Goal: Use online tool/utility: Utilize a website feature to perform a specific function

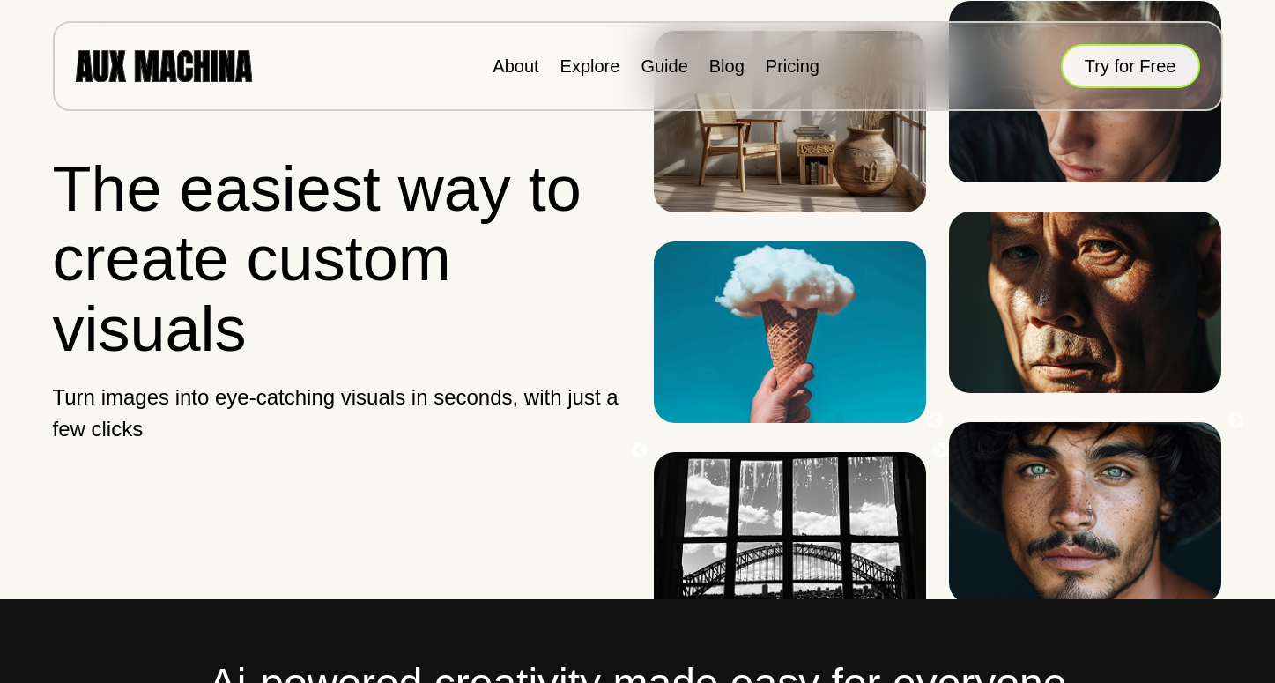
click at [1153, 55] on button "Try for Free" at bounding box center [1130, 66] width 139 height 44
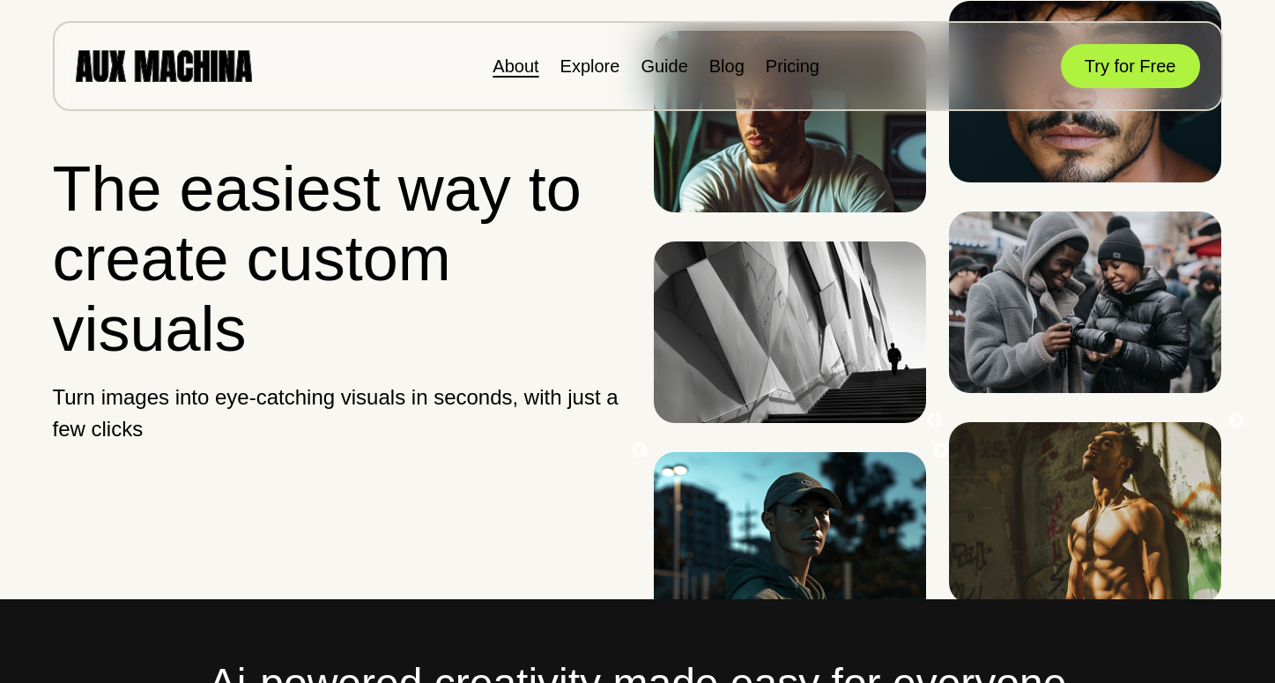
click at [510, 70] on link "About" at bounding box center [516, 65] width 46 height 19
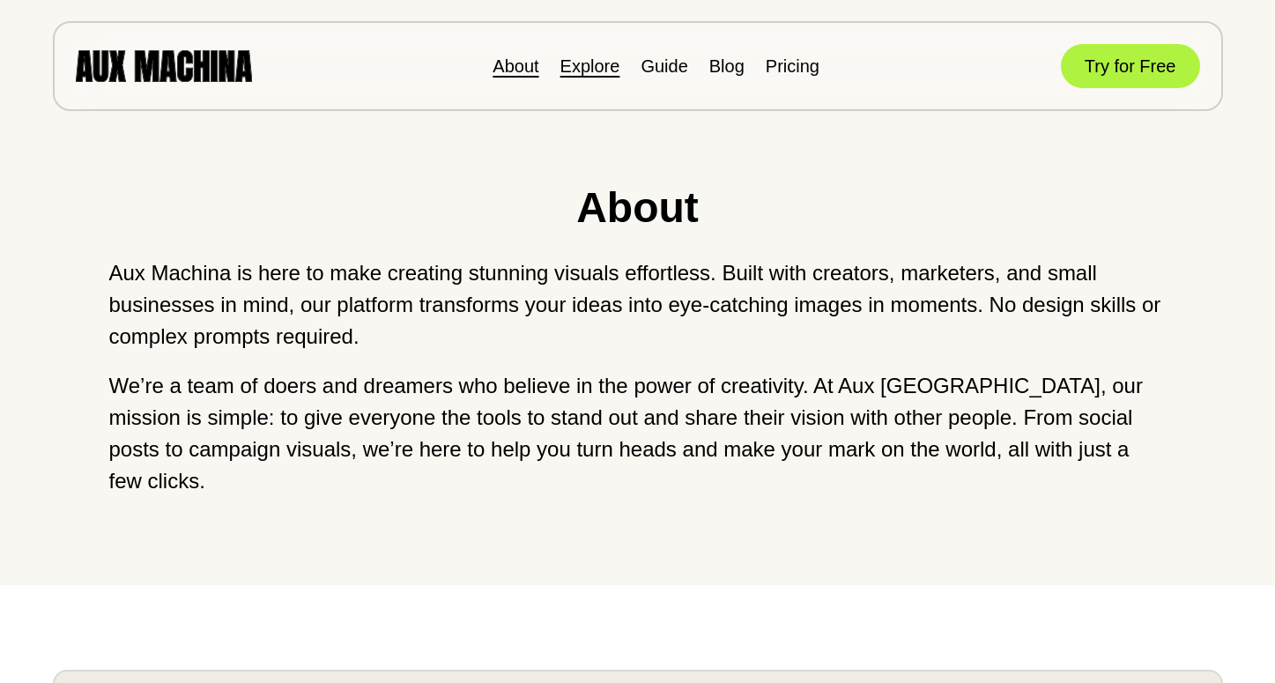
click at [594, 73] on link "Explore" at bounding box center [590, 65] width 60 height 19
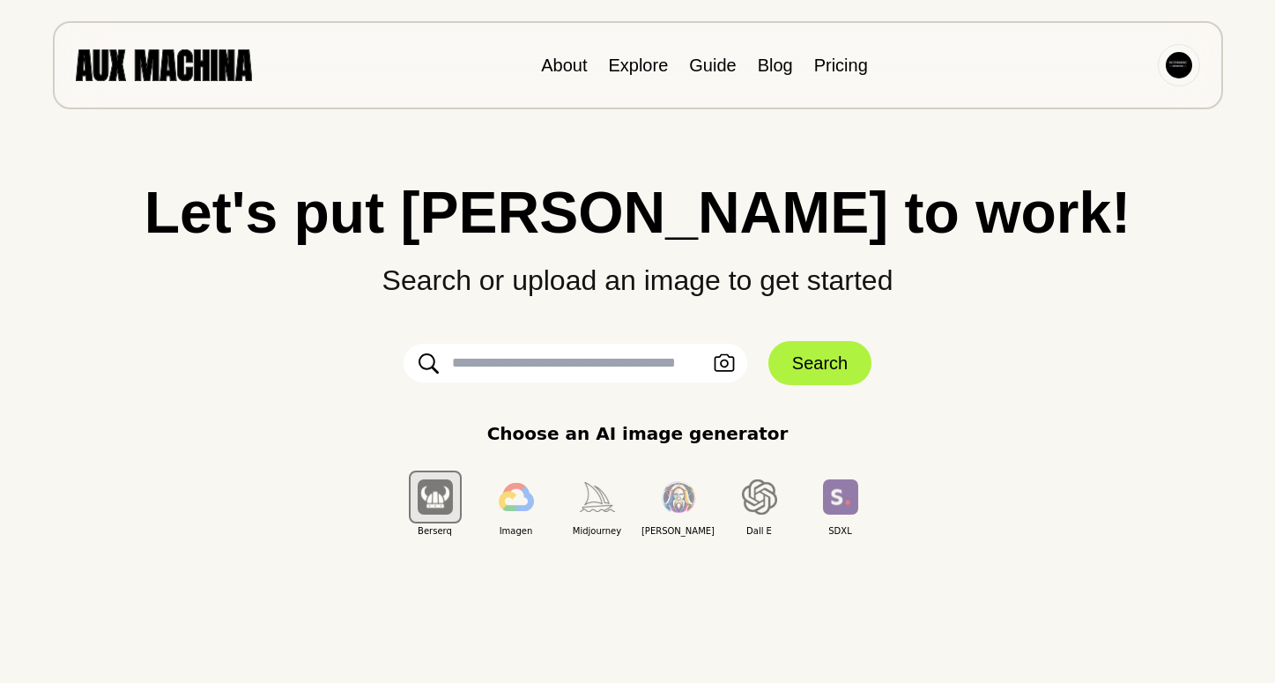
click at [686, 362] on input "text" at bounding box center [576, 363] width 344 height 39
click at [718, 357] on icon "button" at bounding box center [724, 363] width 21 height 19
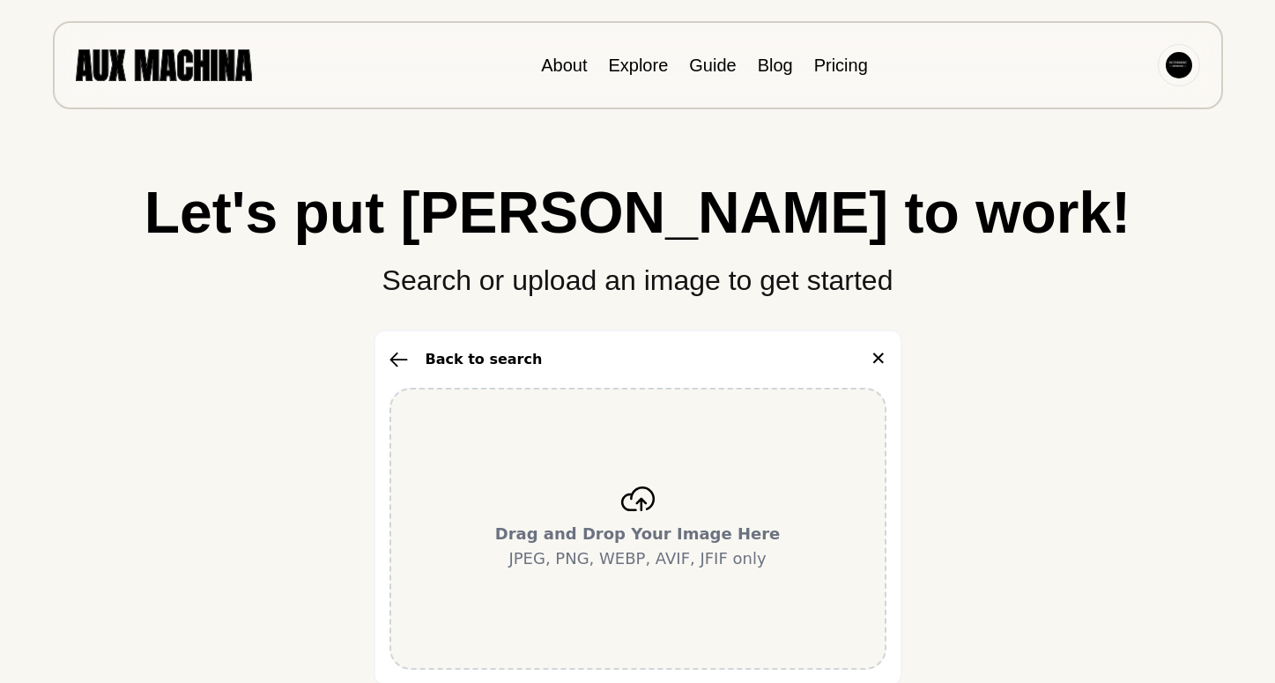
click at [681, 525] on b "Drag and Drop Your Image Here" at bounding box center [638, 533] width 286 height 19
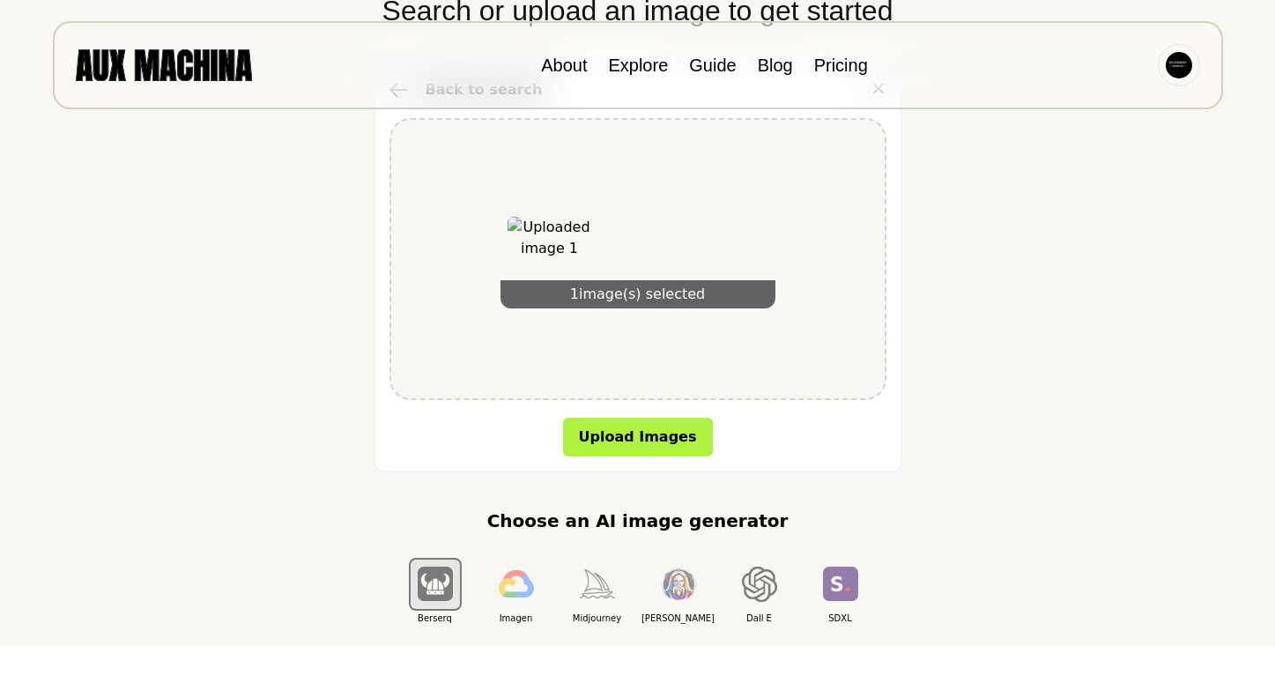
scroll to position [274, 0]
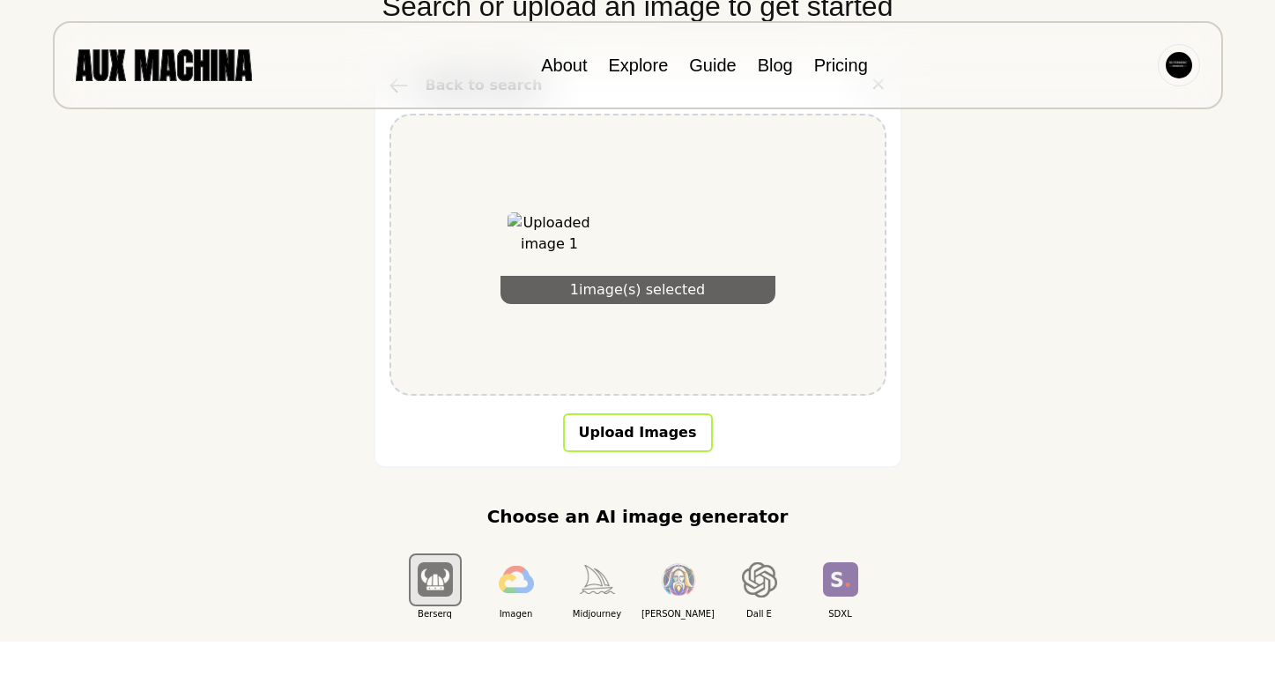
click at [642, 436] on button "Upload Images" at bounding box center [638, 432] width 150 height 39
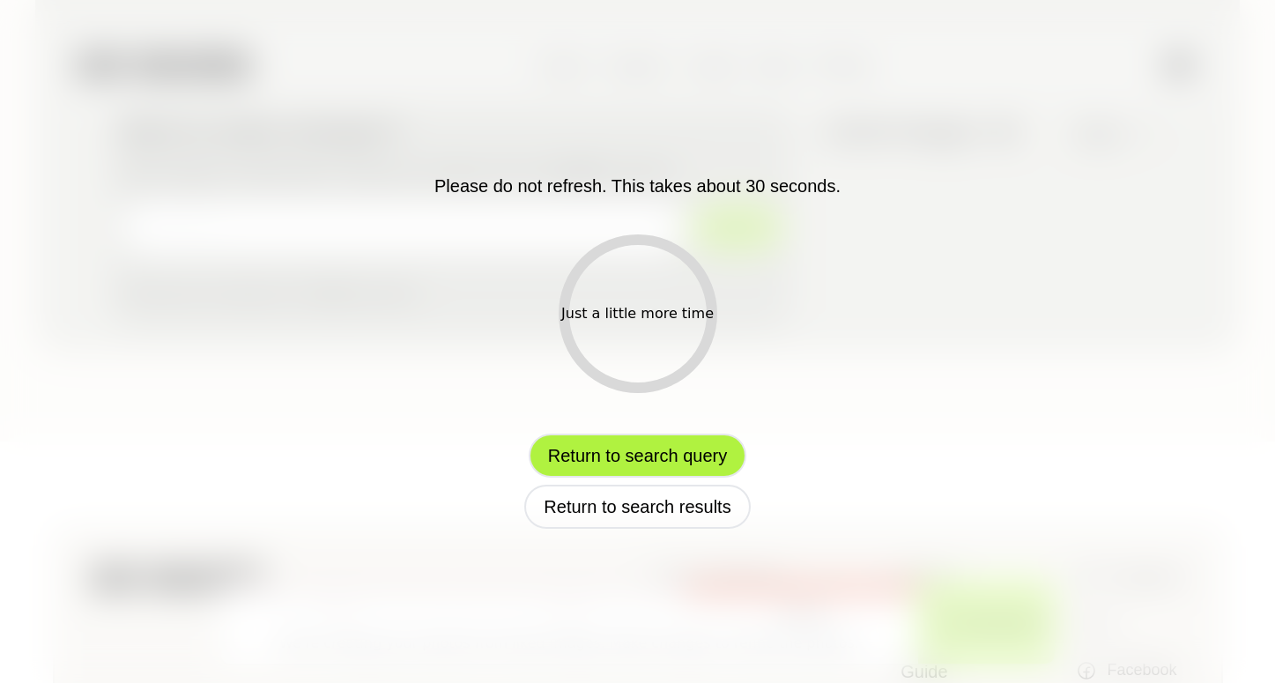
click at [646, 454] on button "Return to search query" at bounding box center [638, 456] width 218 height 44
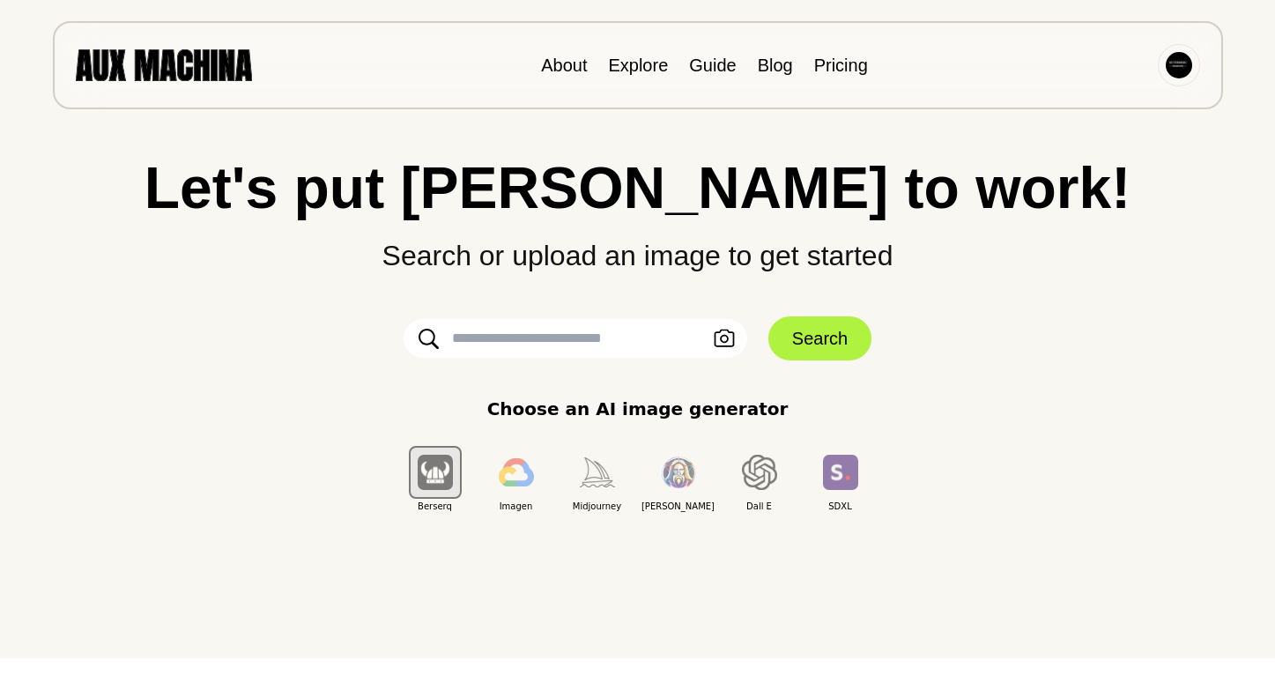
scroll to position [30, 0]
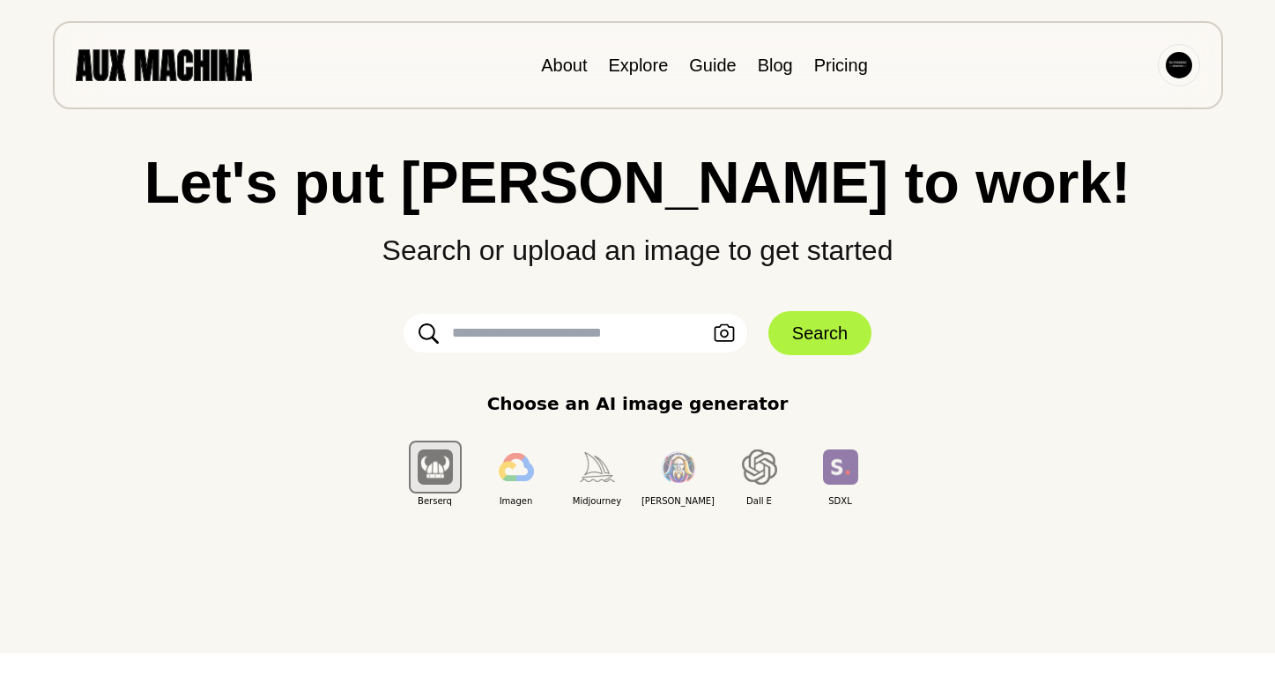
click at [582, 338] on input "text" at bounding box center [576, 333] width 344 height 39
paste input "**********"
type input "**********"
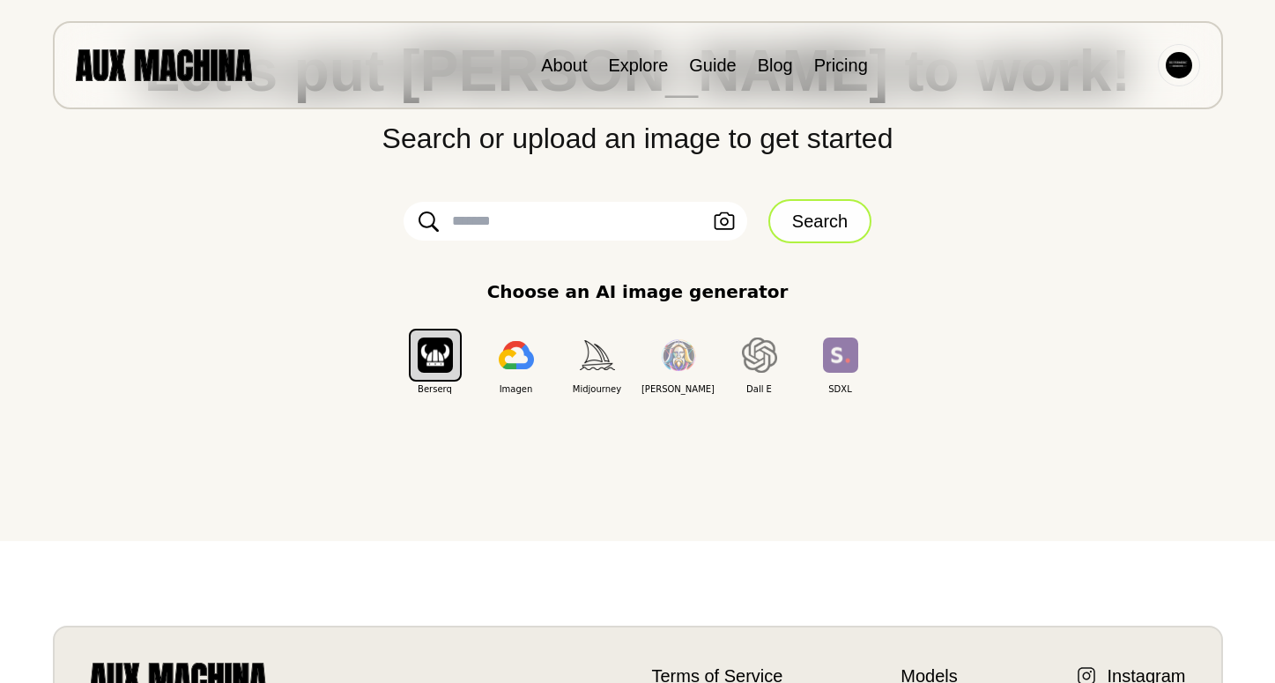
scroll to position [44, 0]
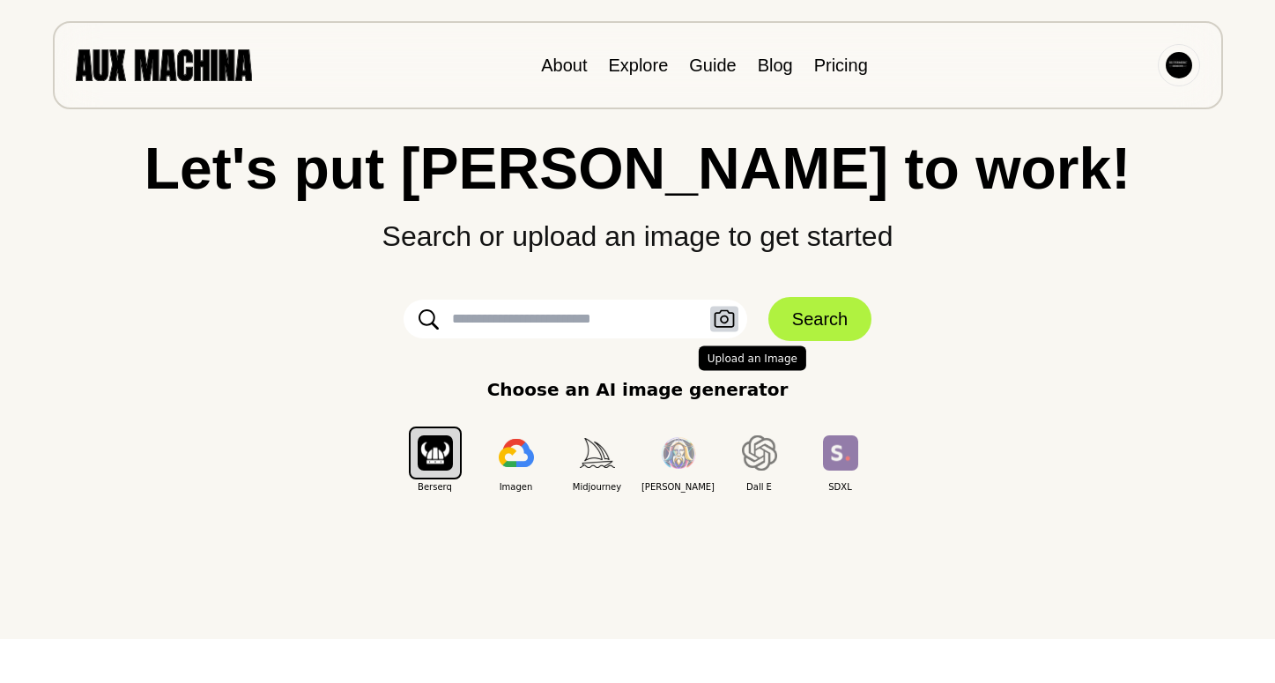
click at [732, 314] on icon "button" at bounding box center [724, 319] width 21 height 19
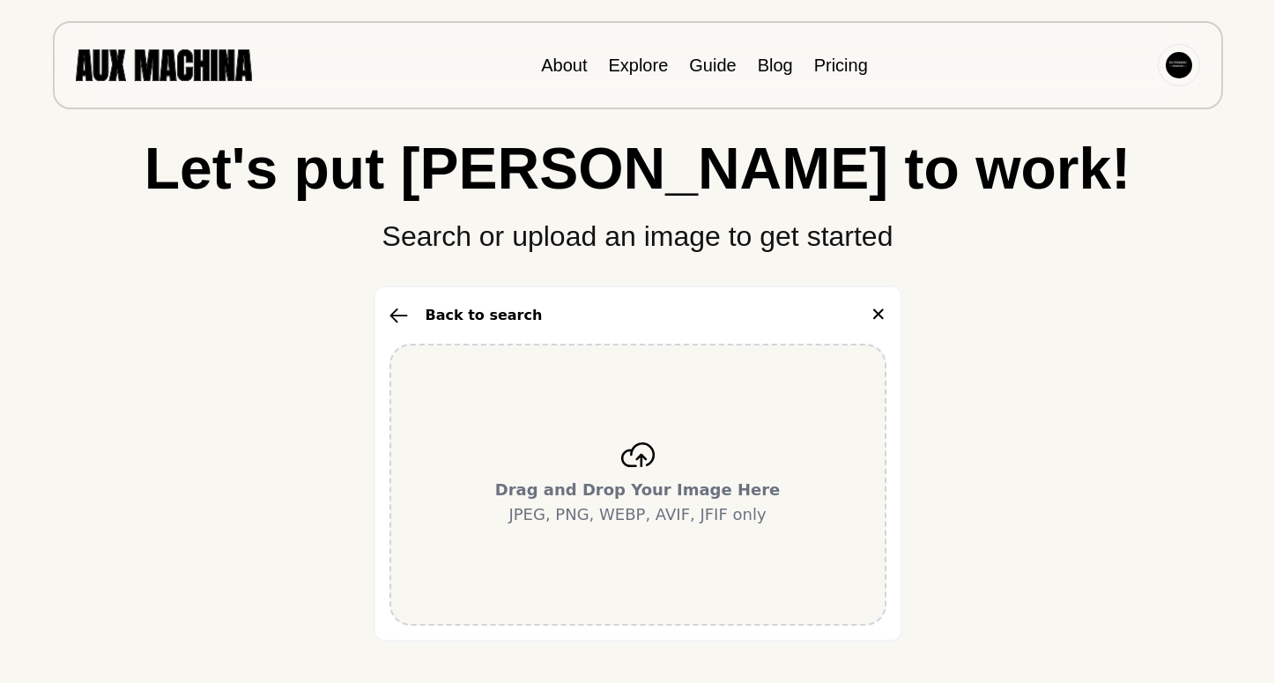
click at [700, 470] on div "Drag and Drop Your Image Here JPEG, PNG, WEBP, AVIF, JFIF only" at bounding box center [638, 485] width 497 height 282
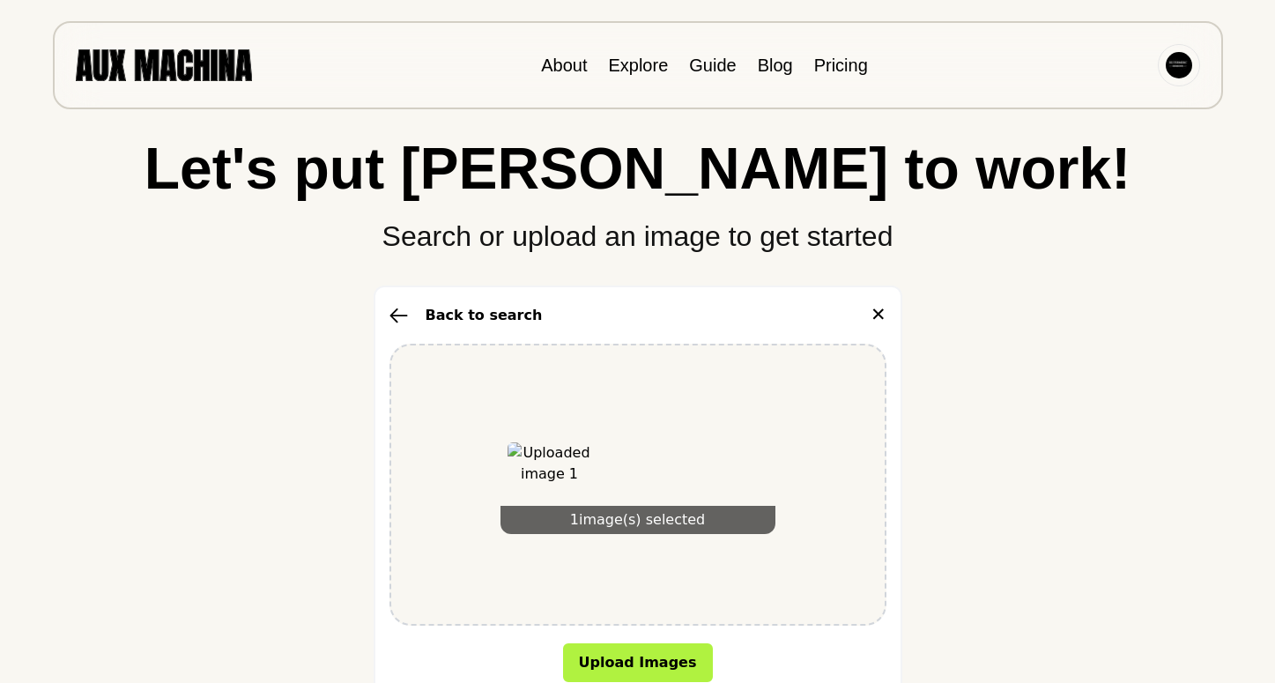
scroll to position [102, 0]
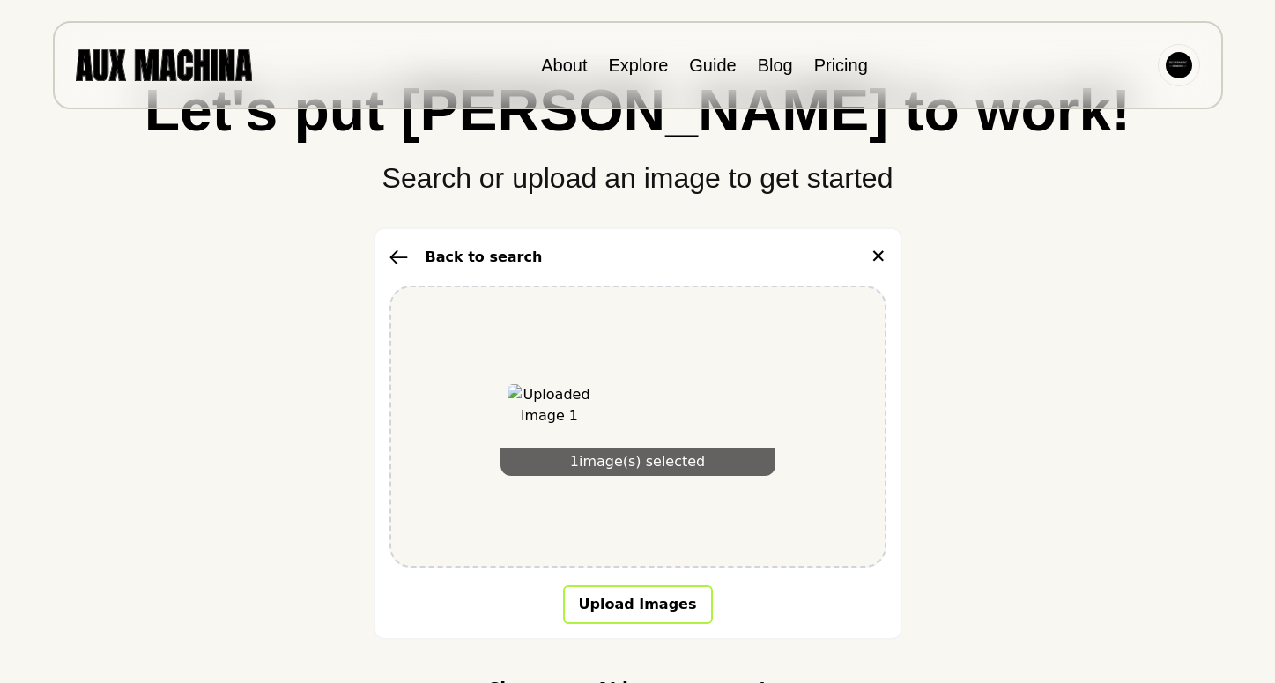
click at [661, 596] on button "Upload Images" at bounding box center [638, 604] width 150 height 39
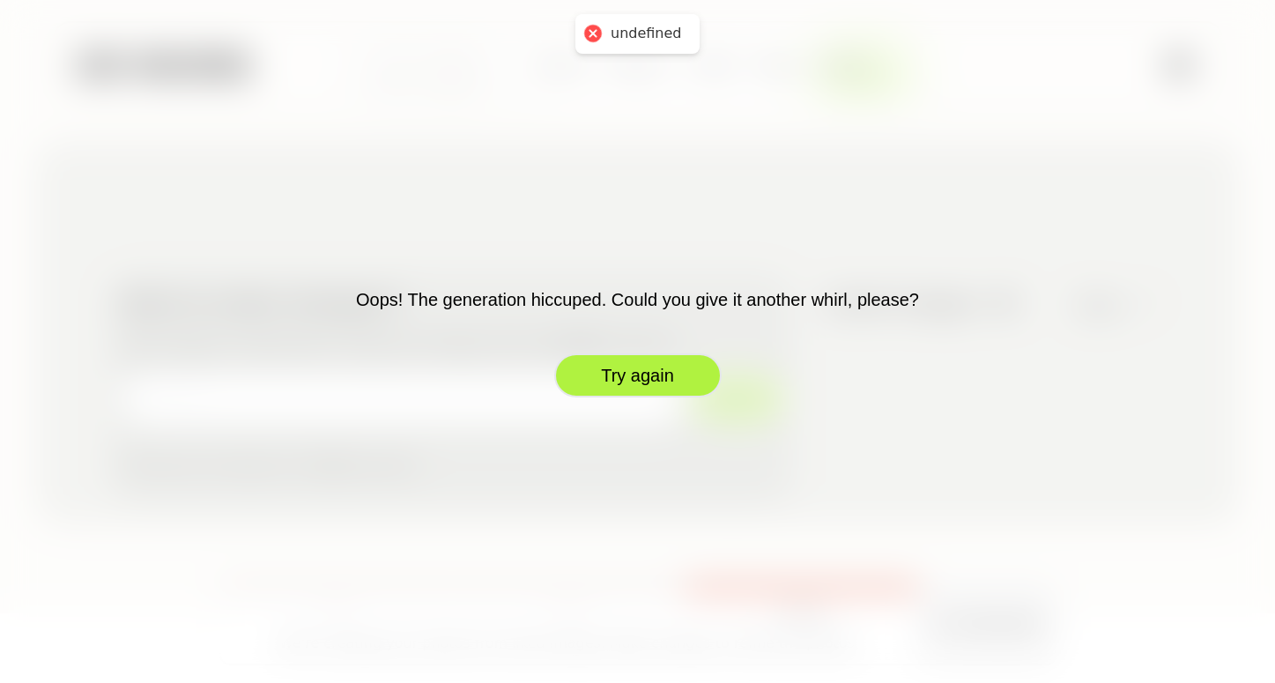
click at [657, 383] on button "Try again" at bounding box center [637, 375] width 167 height 44
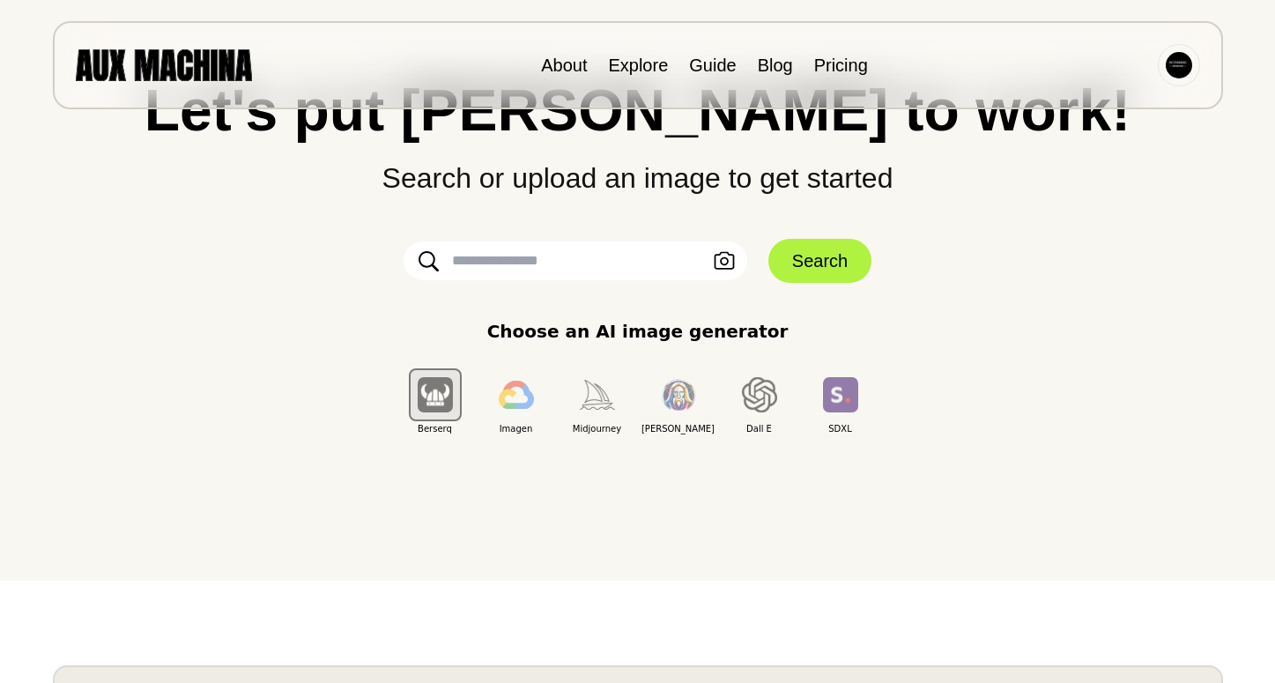
click at [650, 274] on input "text" at bounding box center [576, 260] width 344 height 39
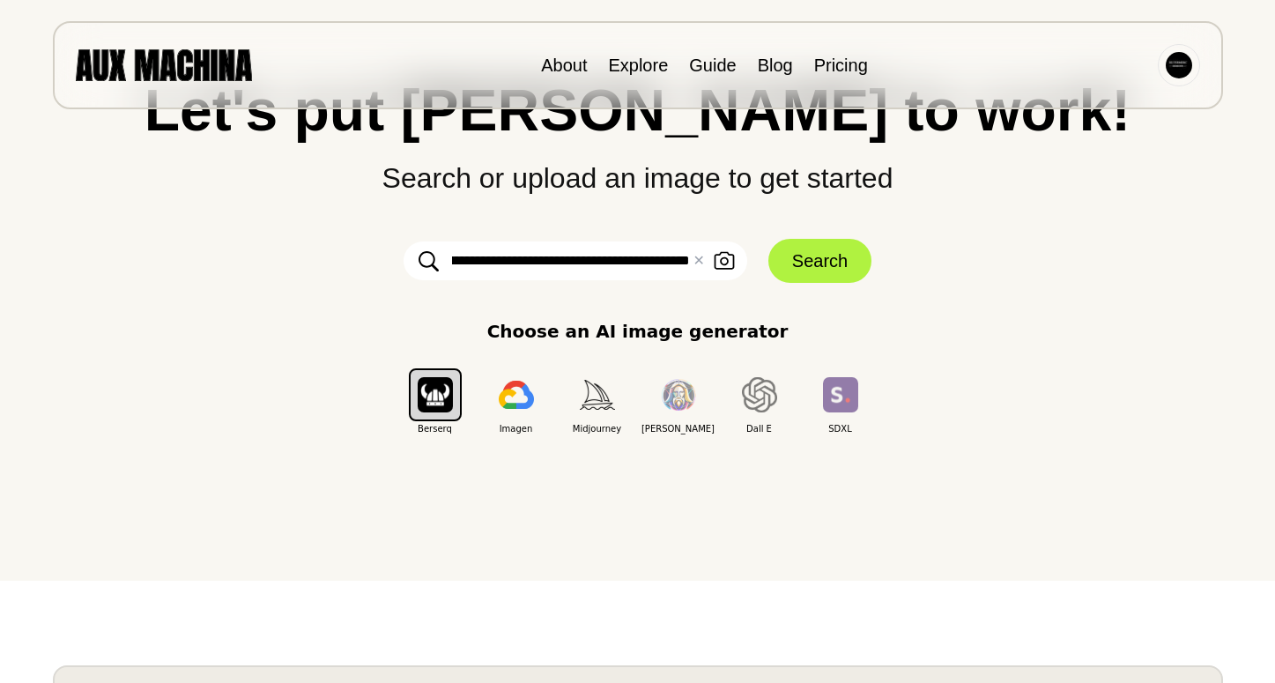
scroll to position [0, 808]
type input "**********"
click button "Search" at bounding box center [819, 261] width 103 height 44
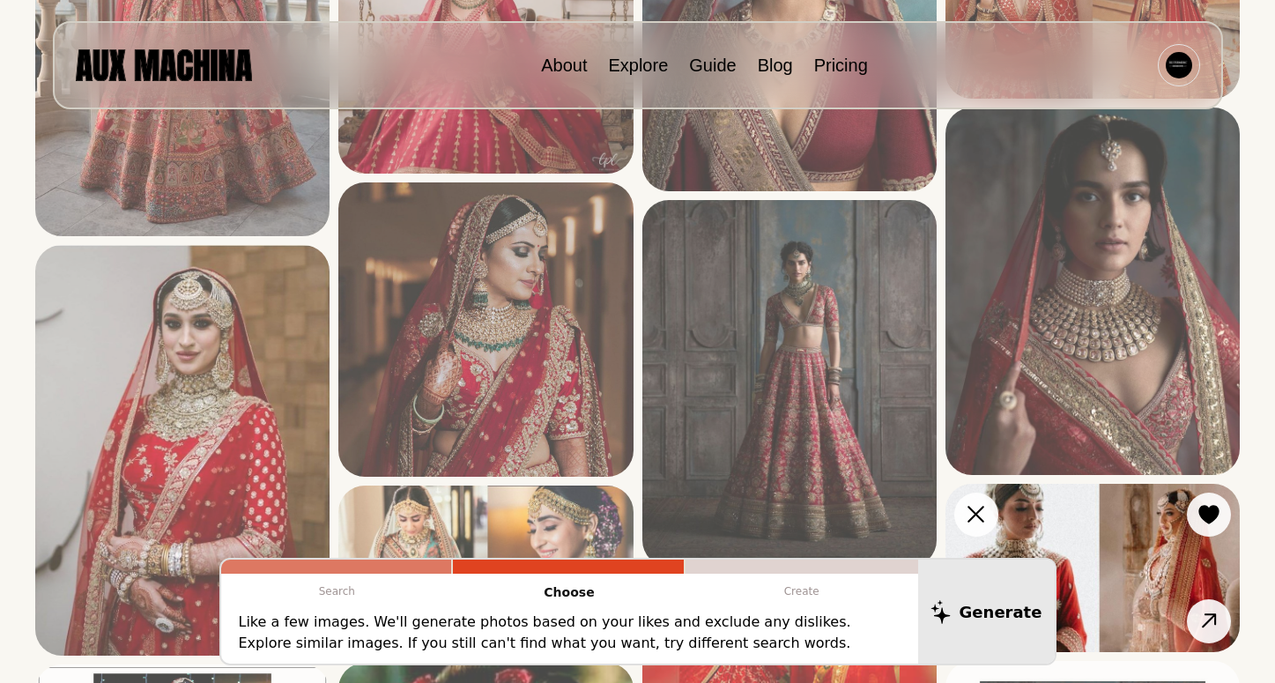
scroll to position [1473, 0]
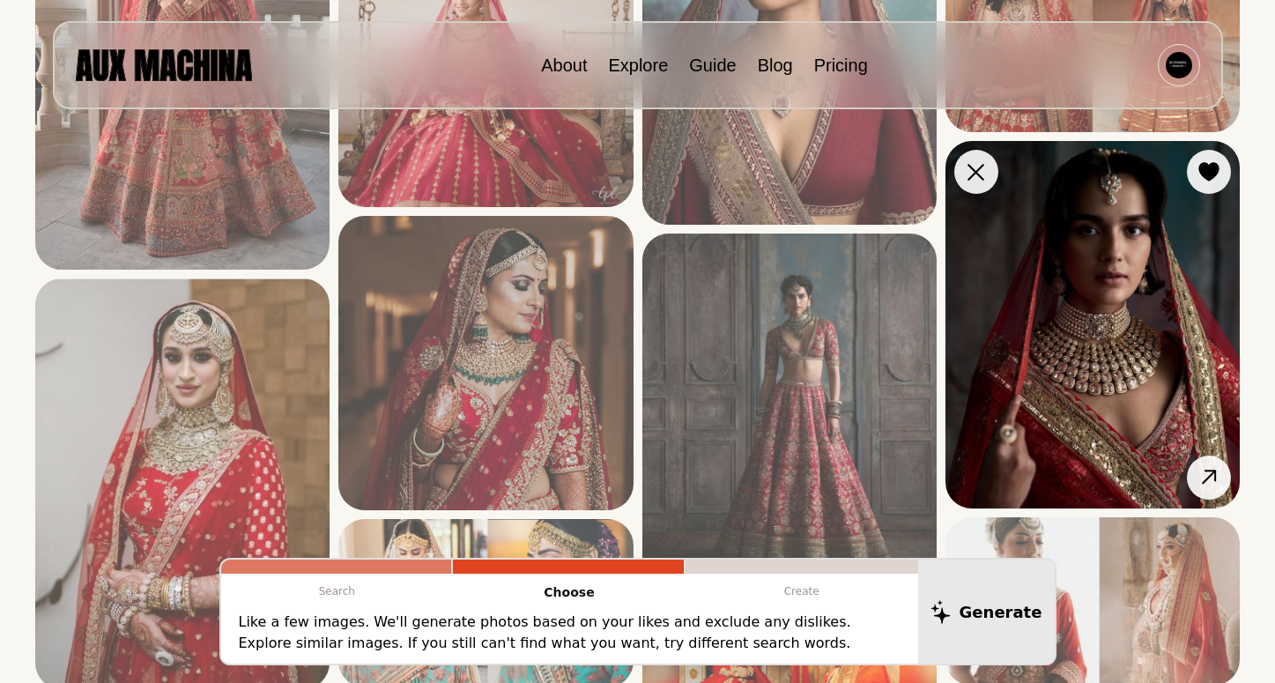
click at [1095, 327] on img at bounding box center [1093, 324] width 294 height 367
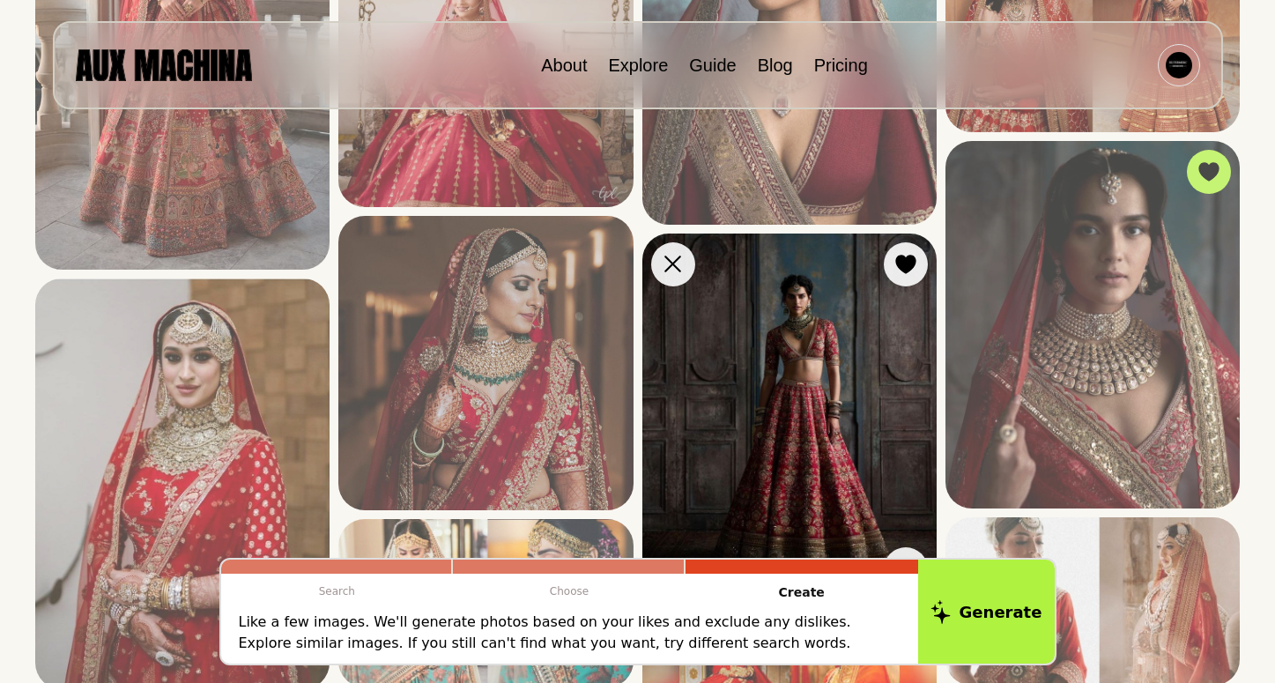
scroll to position [1534, 0]
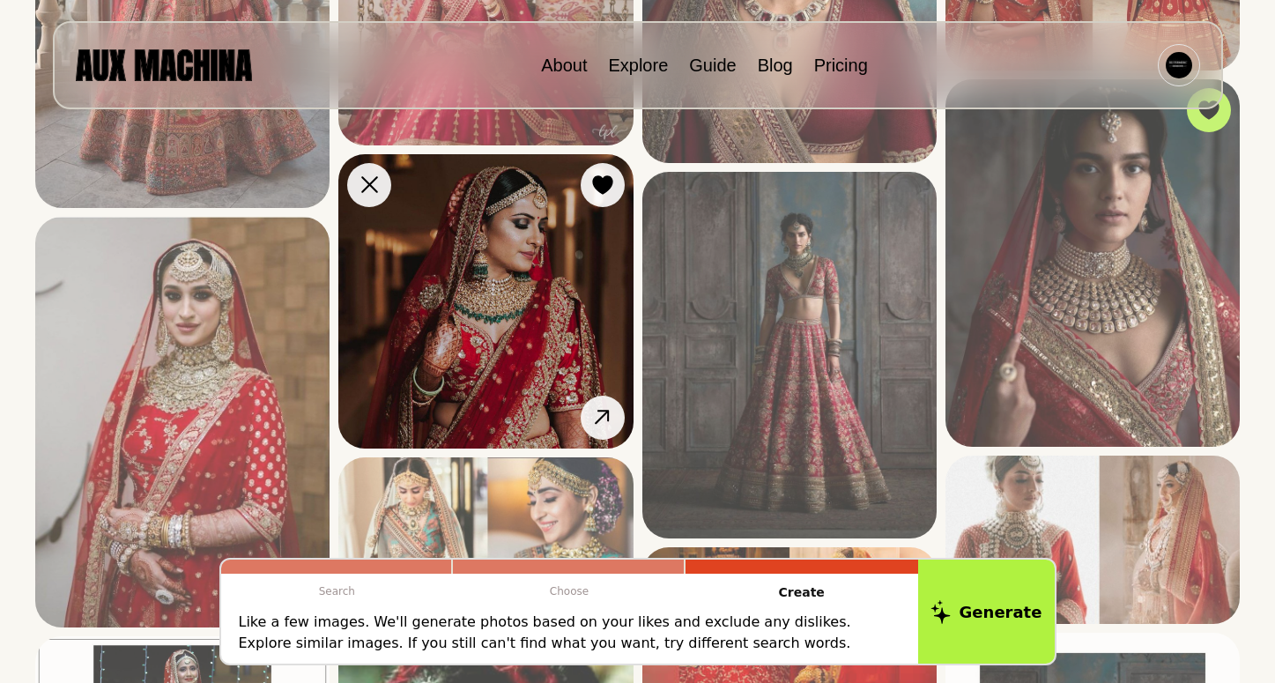
click at [576, 229] on img at bounding box center [485, 301] width 294 height 294
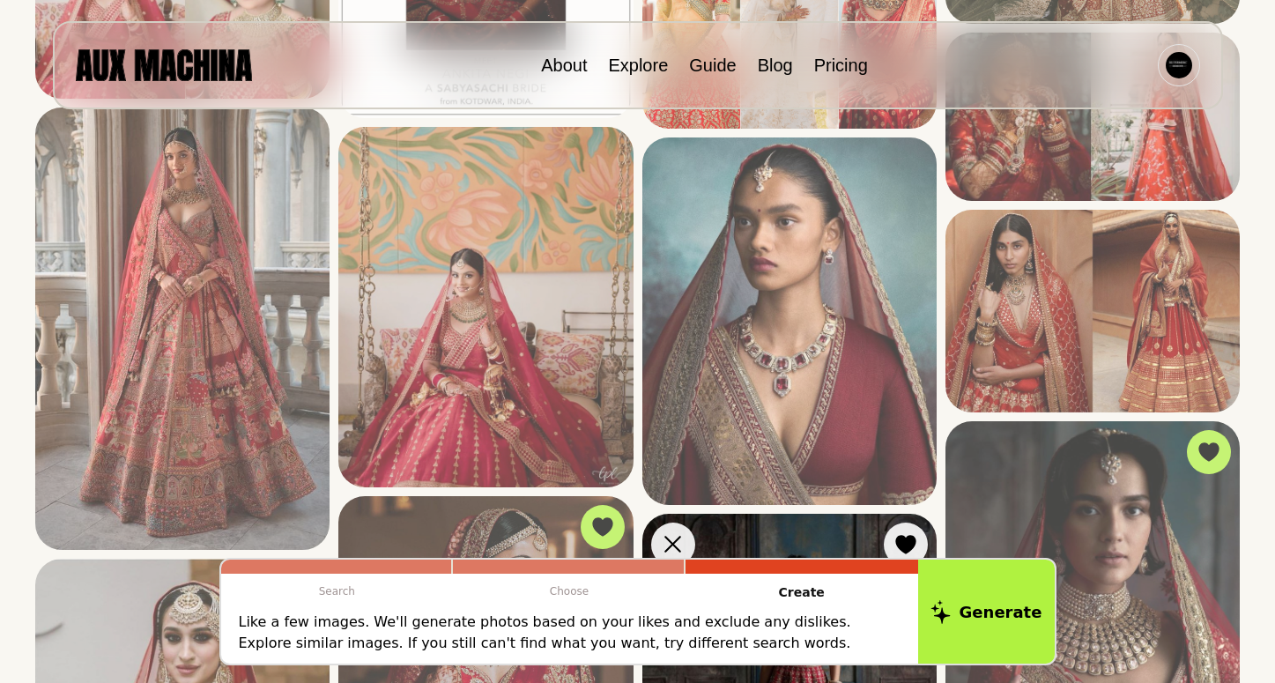
scroll to position [1191, 0]
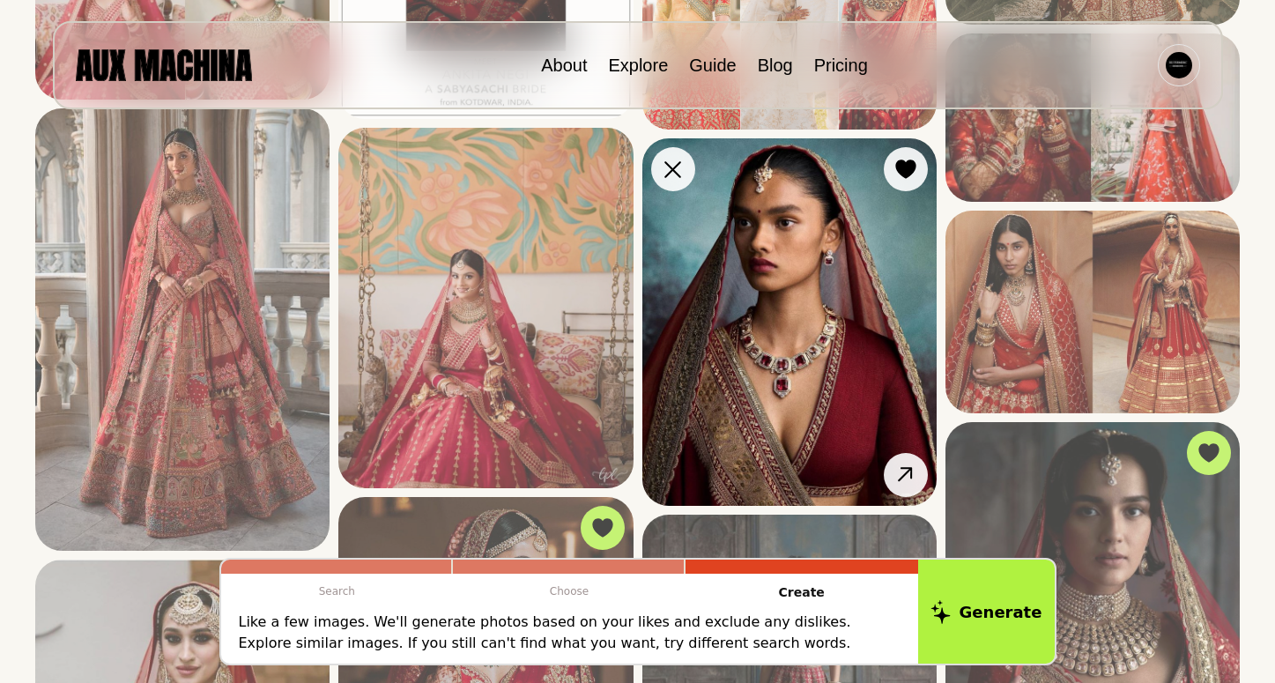
click at [776, 240] on img at bounding box center [789, 321] width 294 height 367
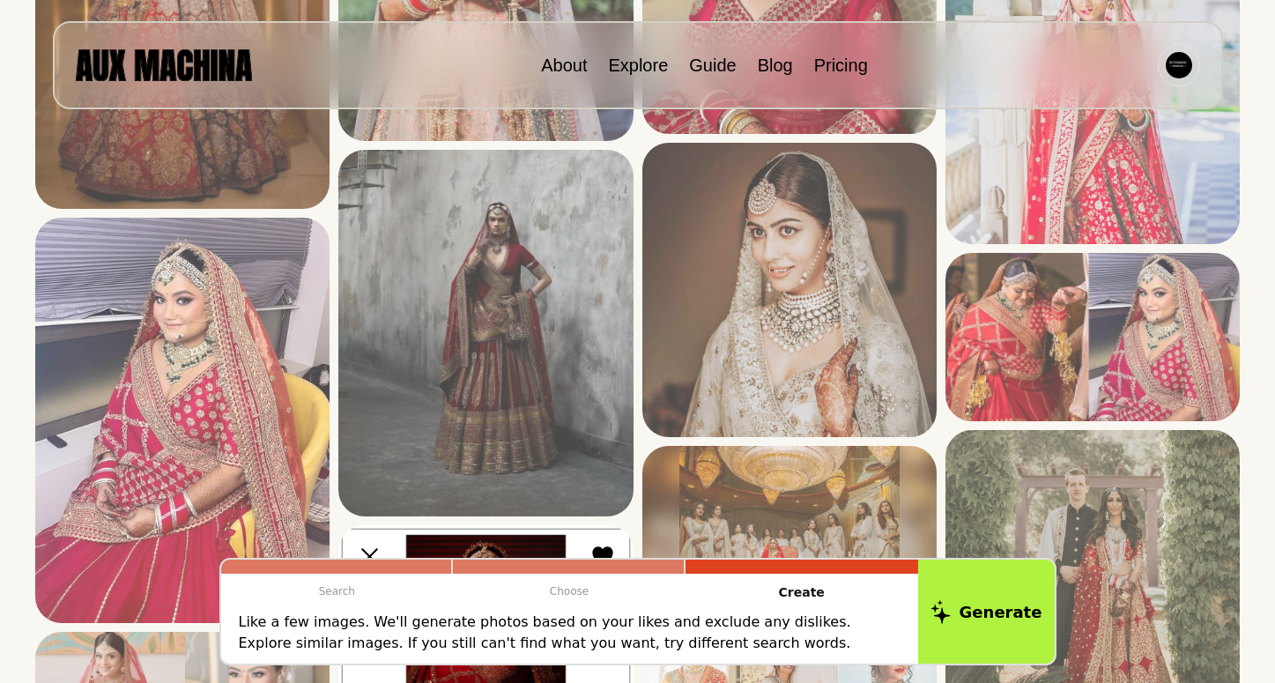
scroll to position [490, 0]
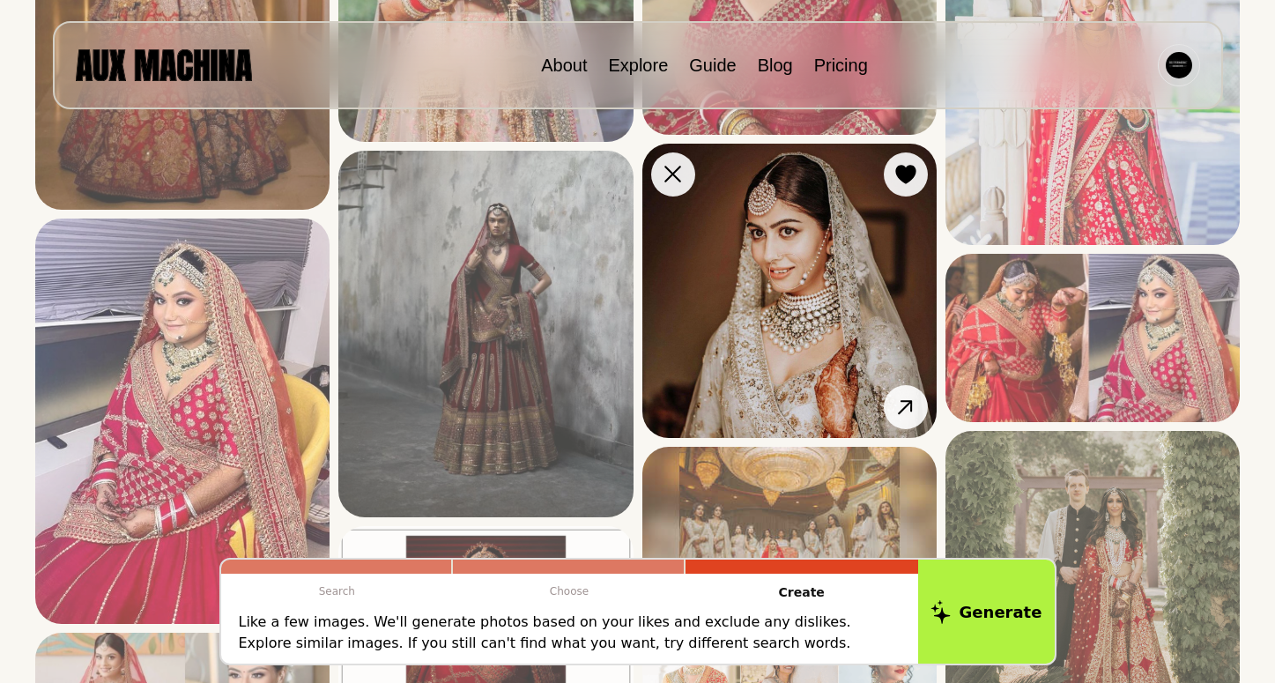
click at [761, 244] on img at bounding box center [789, 291] width 294 height 294
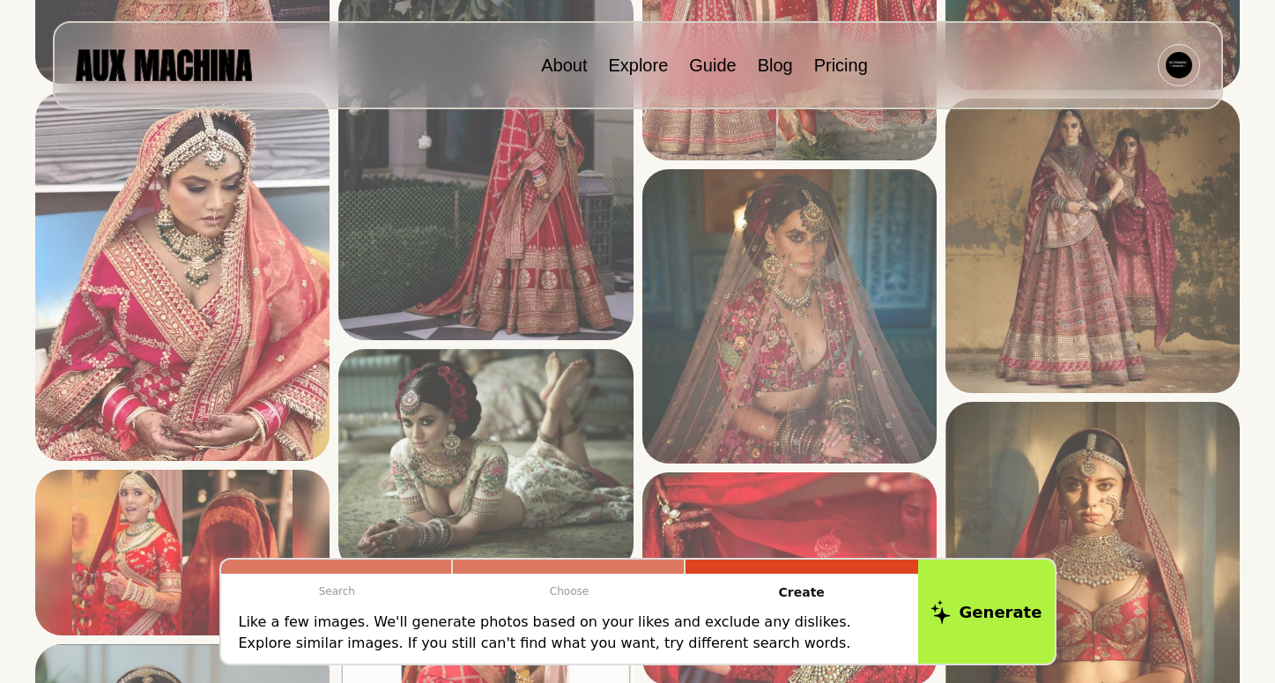
scroll to position [2776, 0]
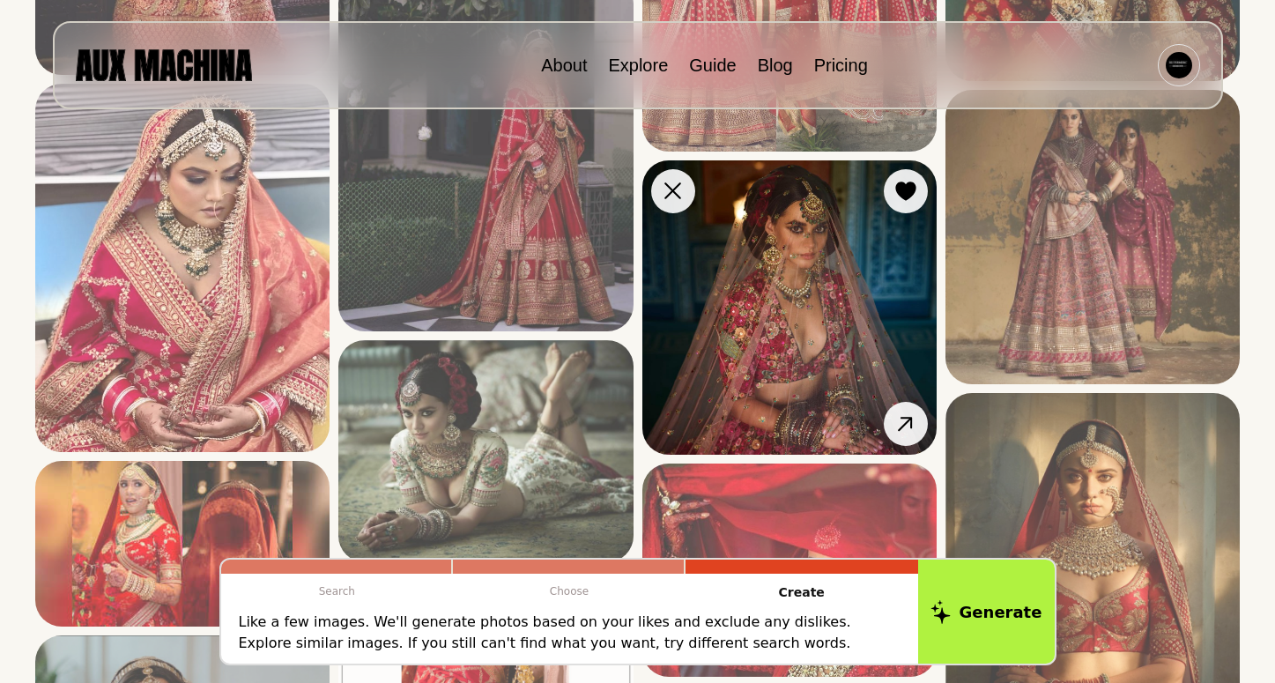
click at [795, 356] on img at bounding box center [789, 307] width 294 height 294
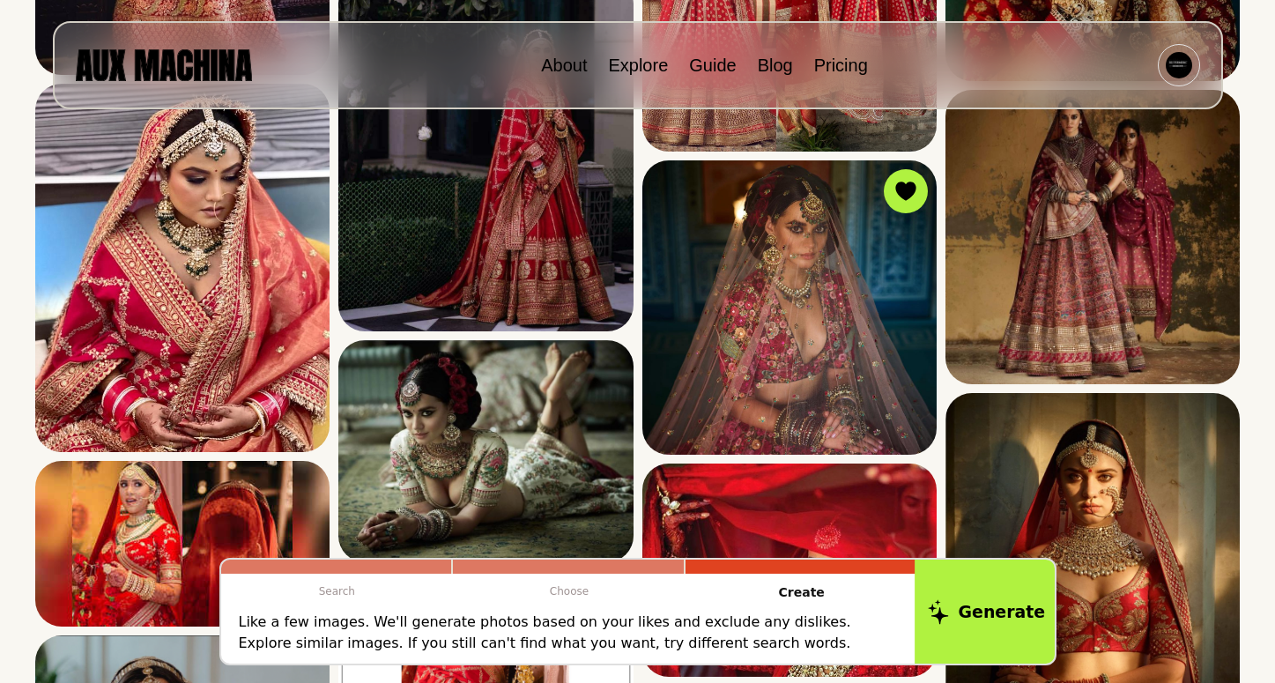
click at [988, 590] on button "Generate" at bounding box center [987, 611] width 144 height 109
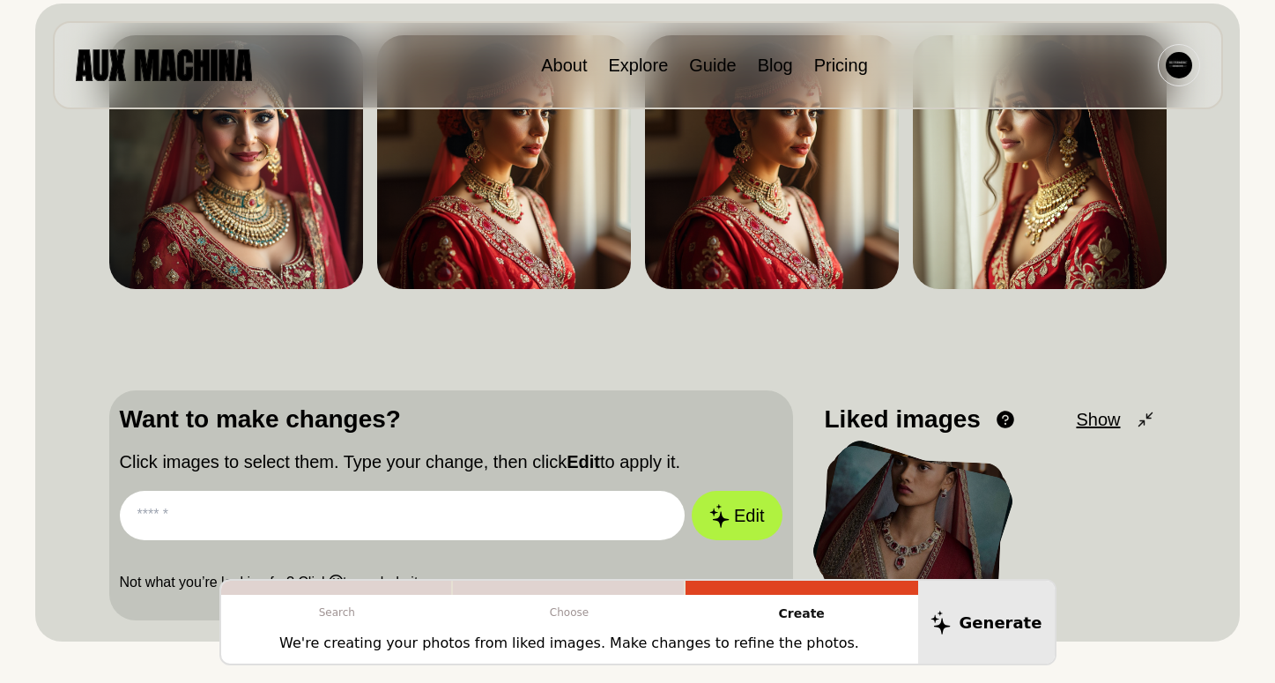
scroll to position [255, 0]
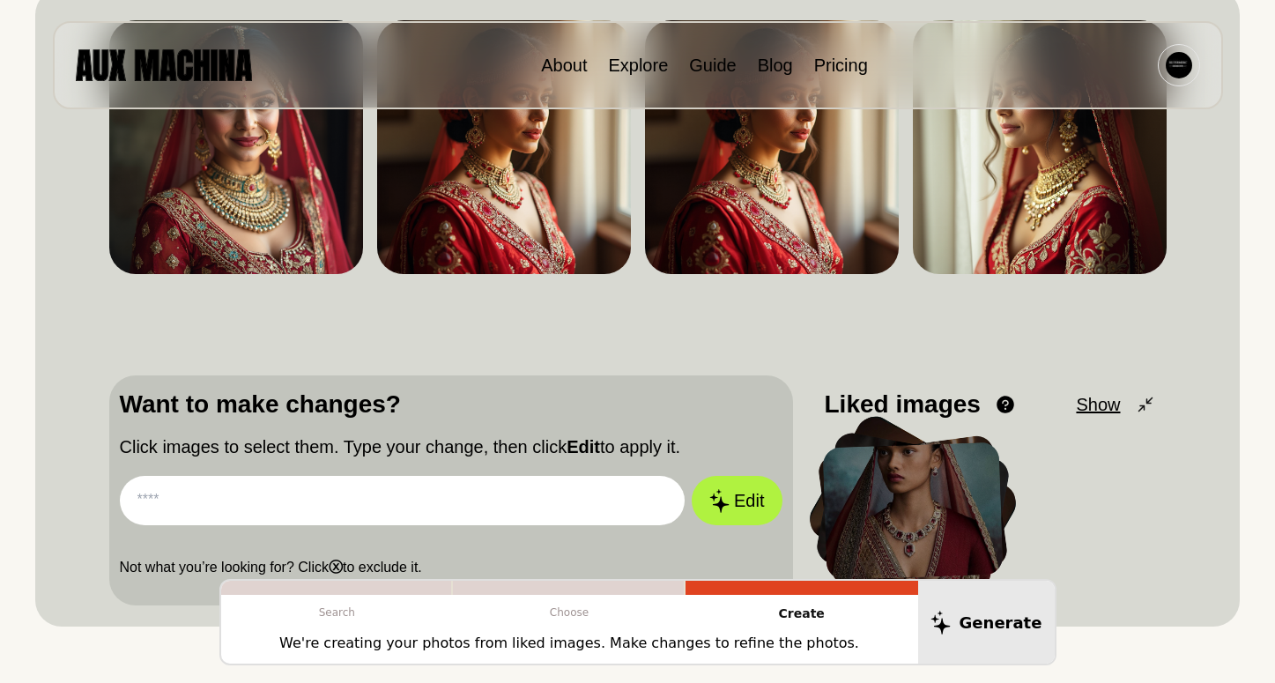
click at [1095, 407] on span "Show" at bounding box center [1098, 404] width 44 height 26
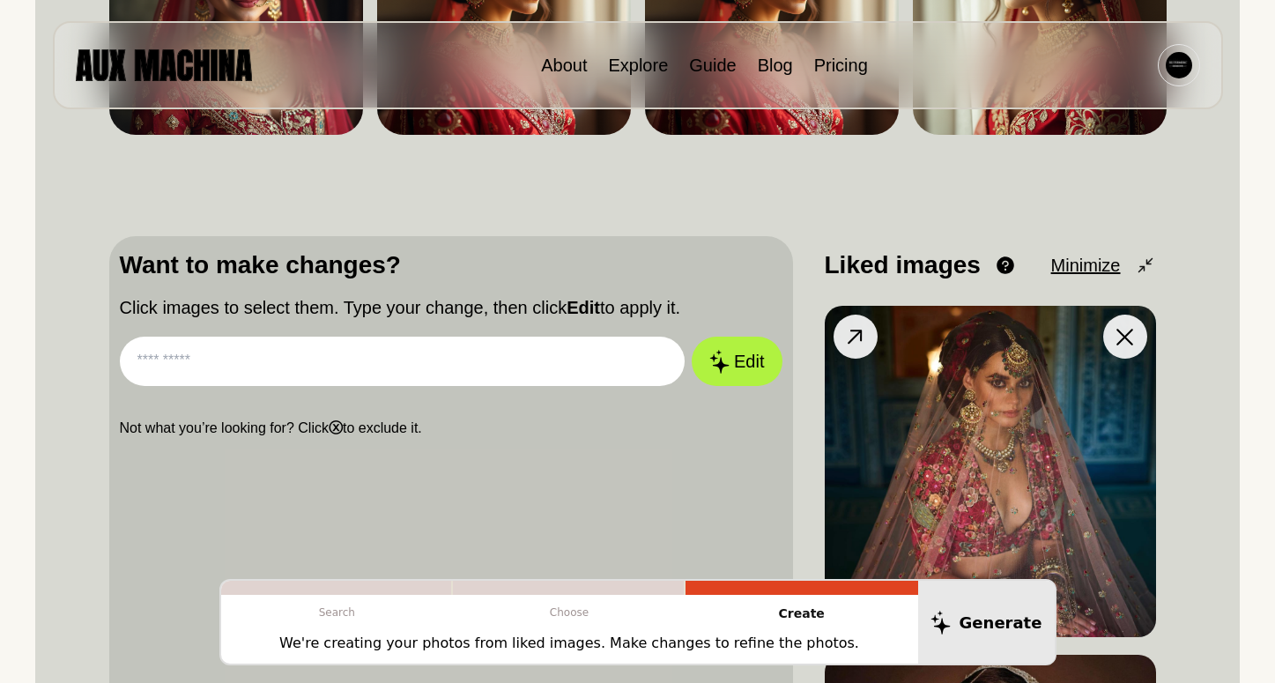
scroll to position [395, 0]
click at [1005, 452] on img at bounding box center [990, 470] width 331 height 331
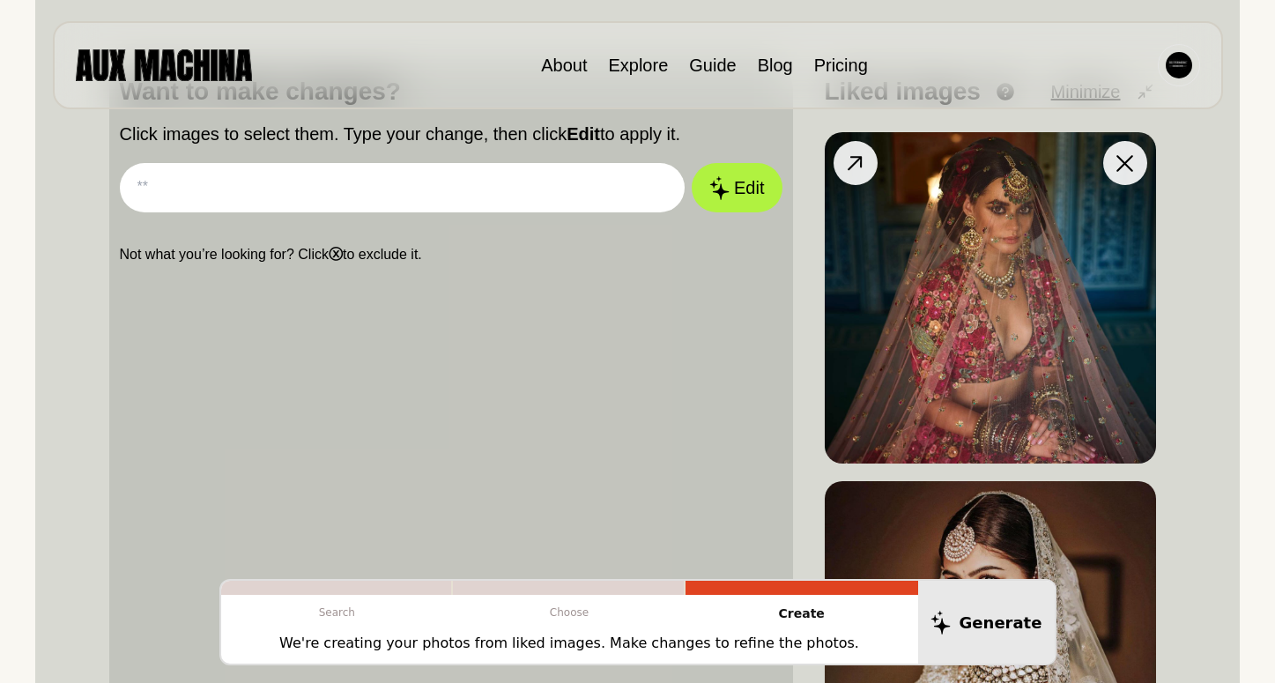
click at [845, 160] on icon at bounding box center [855, 164] width 26 height 26
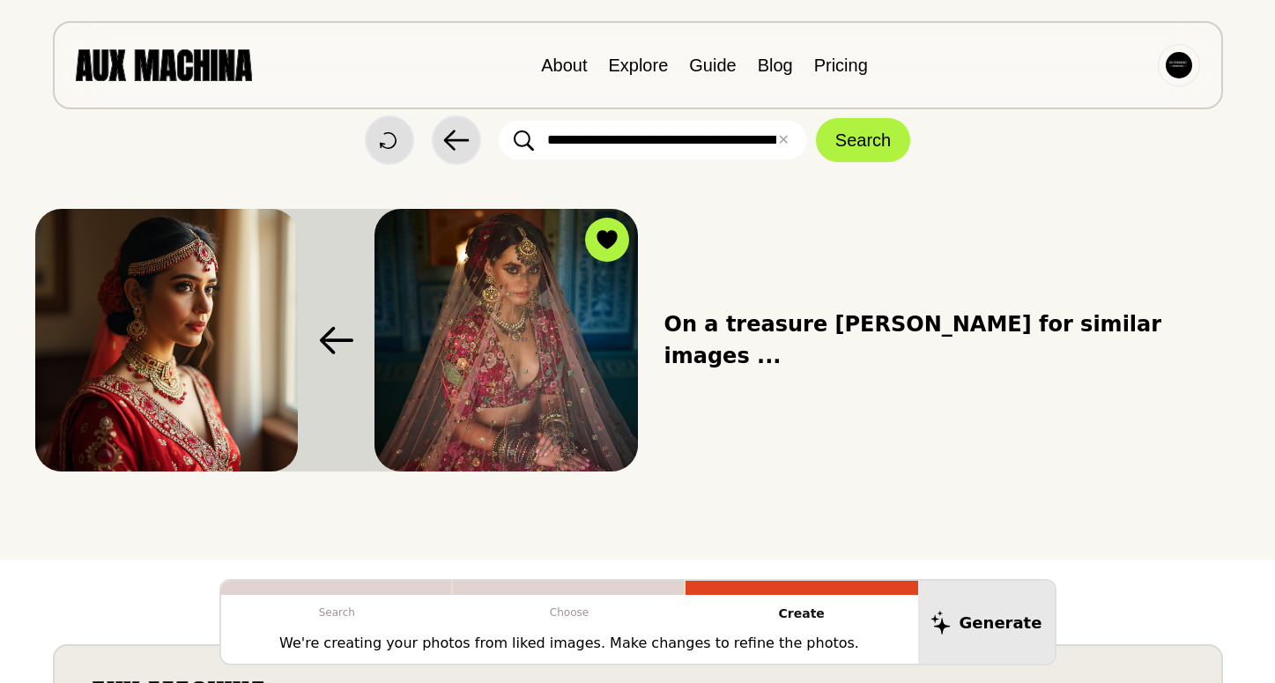
scroll to position [33, 0]
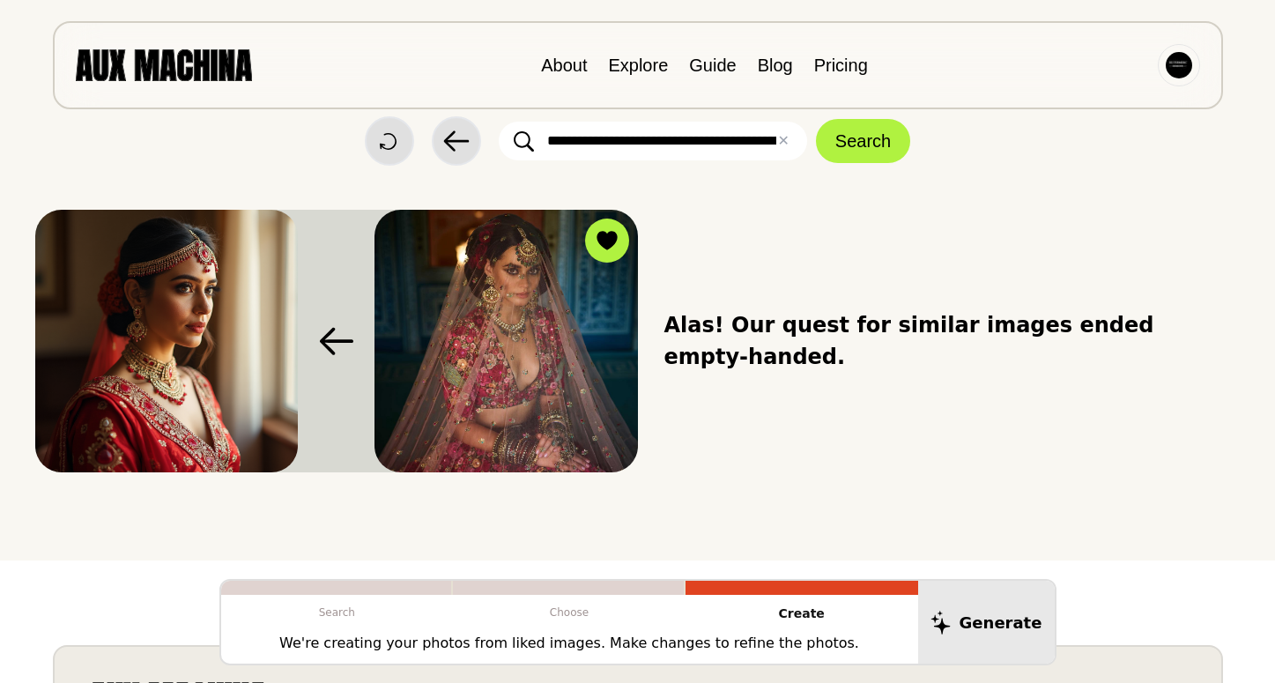
click at [492, 324] on img at bounding box center [506, 341] width 263 height 263
click at [531, 342] on img at bounding box center [506, 341] width 263 height 263
